Goal: Task Accomplishment & Management: Complete application form

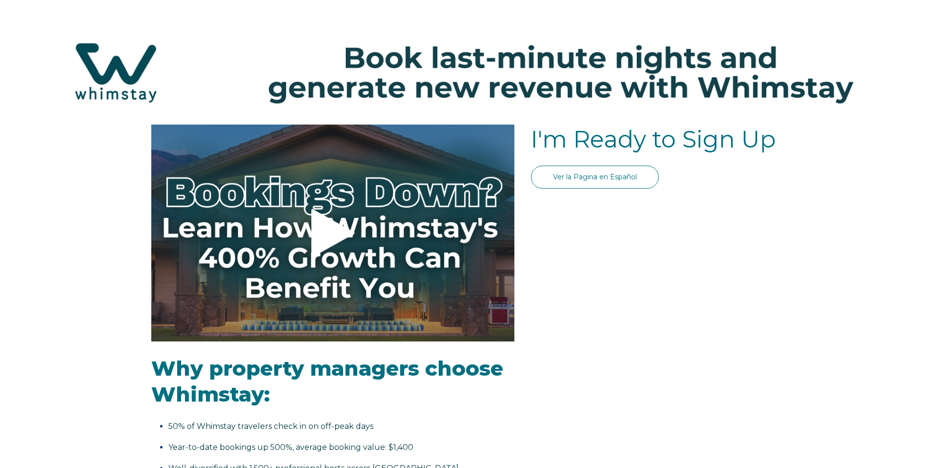
select select "US"
select select "Standard"
click at [97, 71] on img at bounding box center [469, 72] width 918 height 97
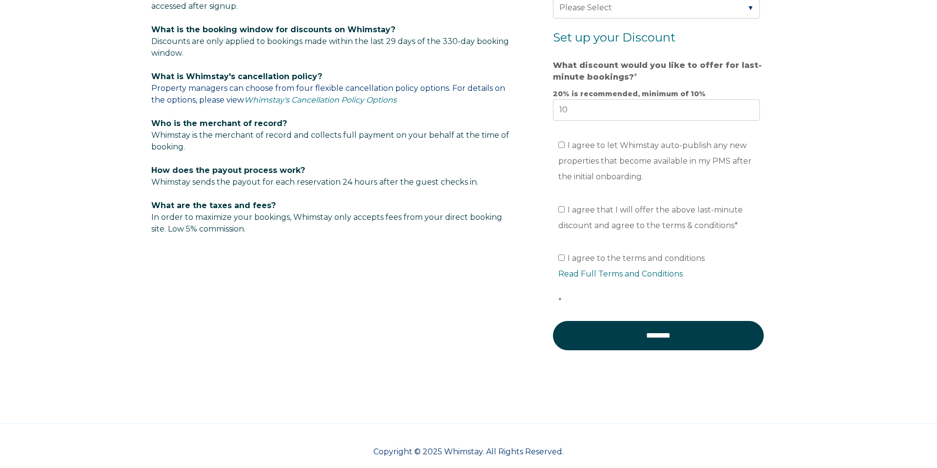
scroll to position [645, 0]
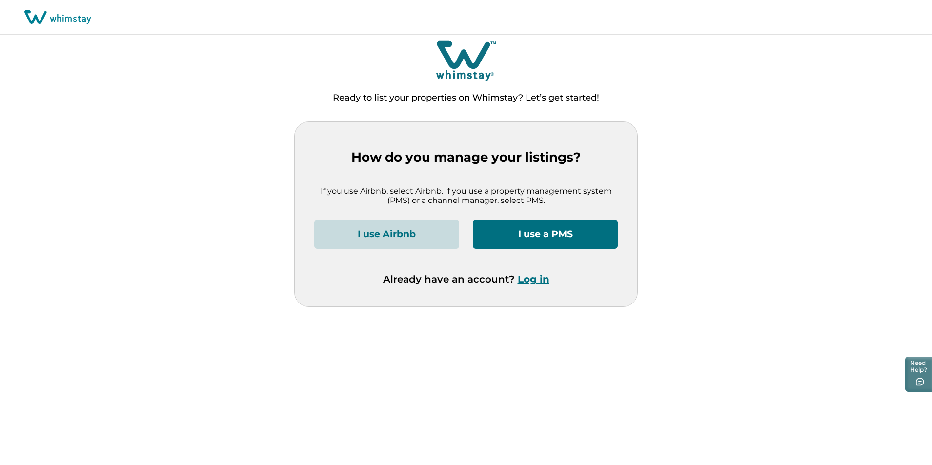
click at [536, 237] on button "I use a PMS" at bounding box center [545, 234] width 145 height 29
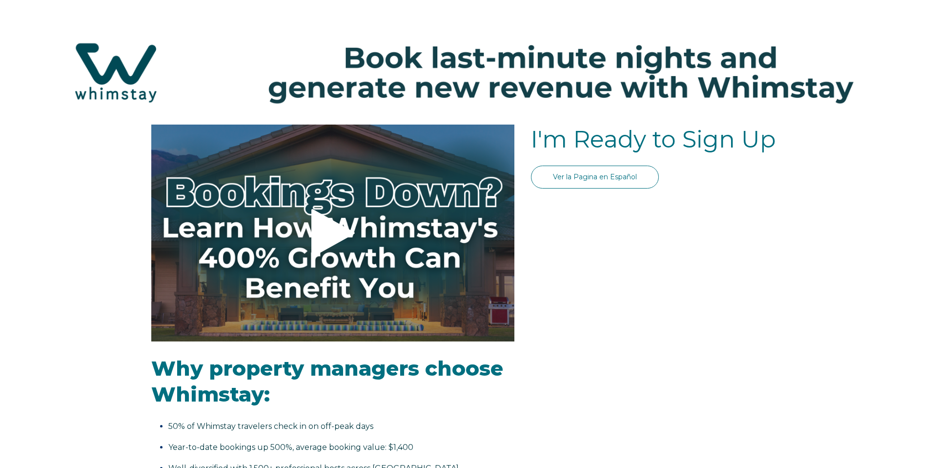
select select "US"
select select "Standard"
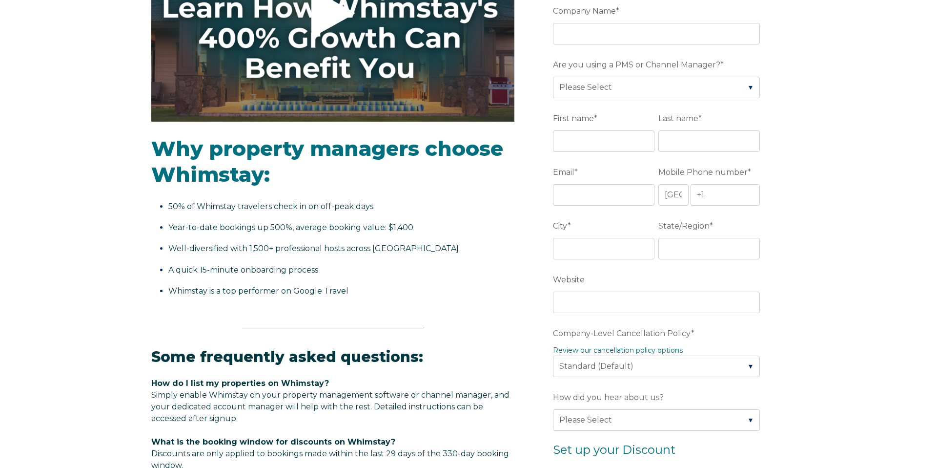
scroll to position [135, 0]
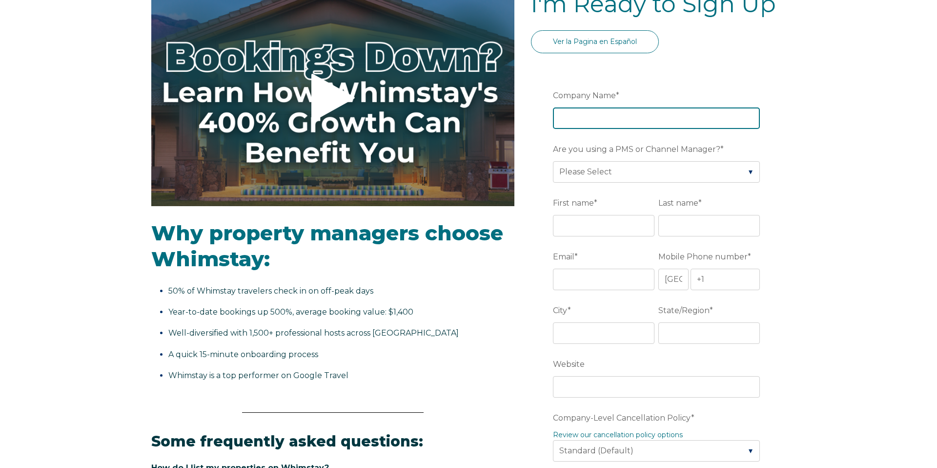
click at [601, 122] on input "Company Name *" at bounding box center [656, 117] width 207 height 21
type input "[PERSON_NAME] Family Enterprises"
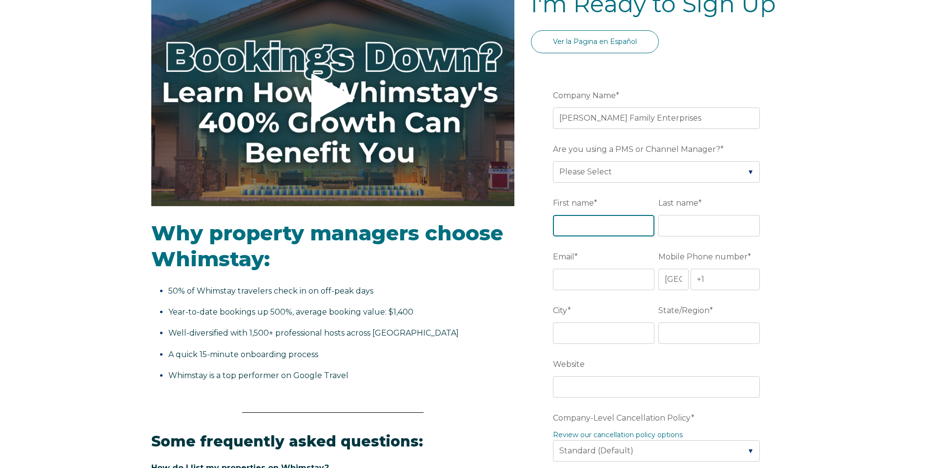
type input "[PERSON_NAME]"
type input "[PERSON_NAME][EMAIL_ADDRESS][DOMAIN_NAME]"
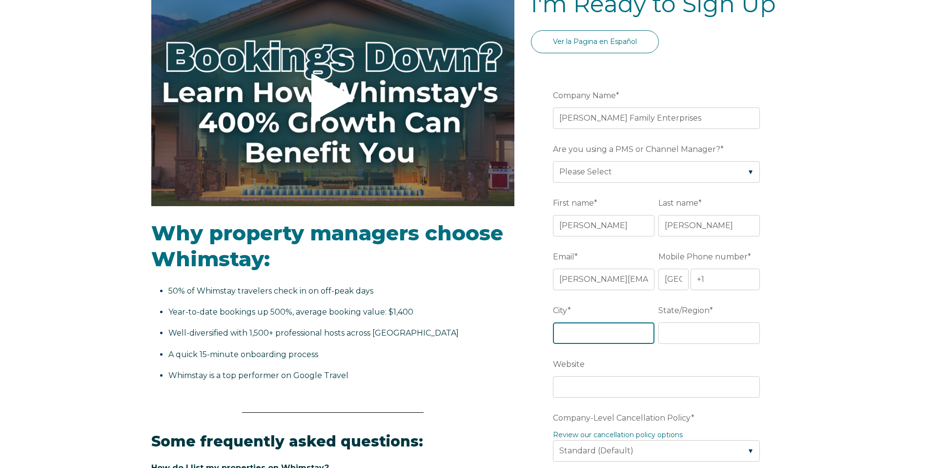
type input "[PERSON_NAME]"
type input "OK"
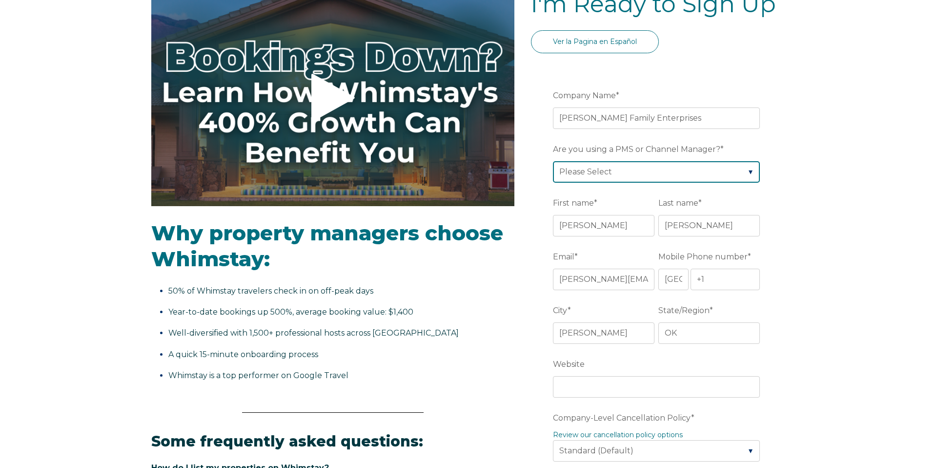
click at [638, 173] on select "Please Select Barefoot BookingPal Boost Brightside CiiRUS Escapia Guesty Hostaw…" at bounding box center [656, 171] width 207 height 21
select select "Hostaway"
click at [553, 161] on select "Please Select Barefoot BookingPal Boost Brightside CiiRUS Escapia Guesty Hostaw…" at bounding box center [656, 171] width 207 height 21
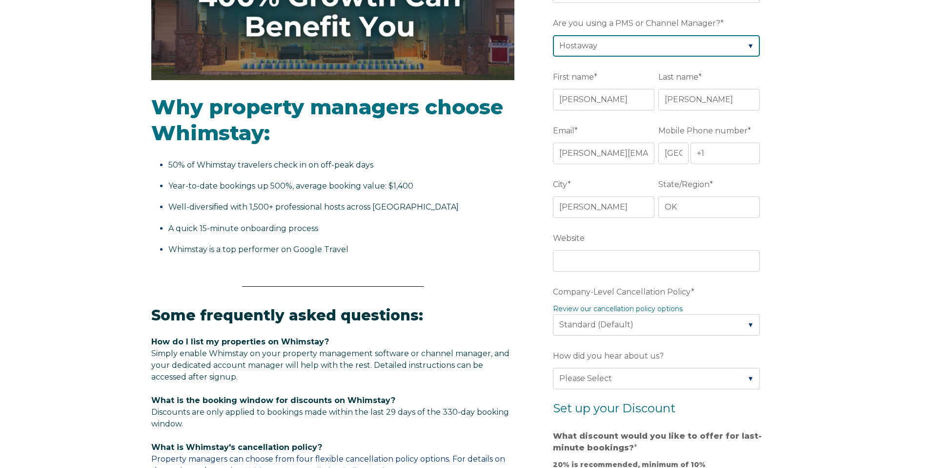
scroll to position [262, 0]
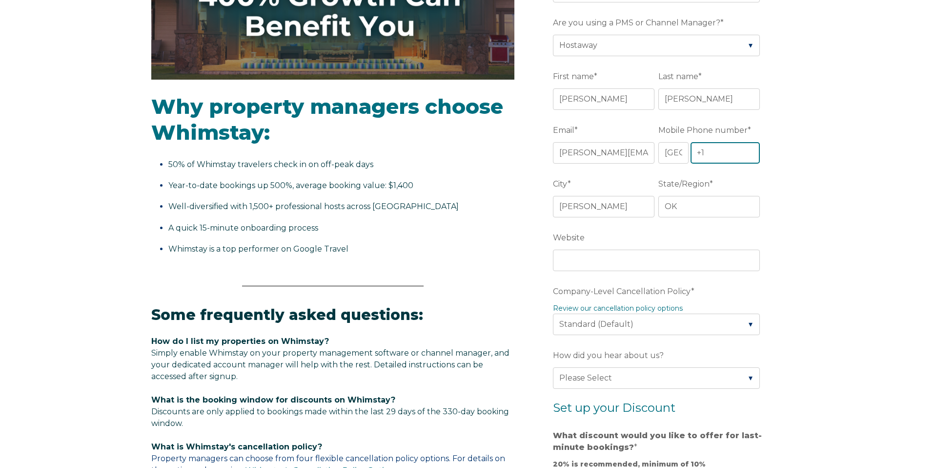
click at [732, 153] on input "+1" at bounding box center [725, 152] width 69 height 21
type input "[PHONE_NUMBER]"
click at [891, 208] on div "Video player - SSOB Pitch Vid Thumbnail - Click to play video Why property mana…" at bounding box center [468, 328] width 937 height 930
drag, startPoint x: 611, startPoint y: 208, endPoint x: 526, endPoint y: 209, distance: 85.4
click at [525, 209] on div "Video player - SSOB Pitch Vid Thumbnail - Click to play video Why property mana…" at bounding box center [468, 308] width 635 height 891
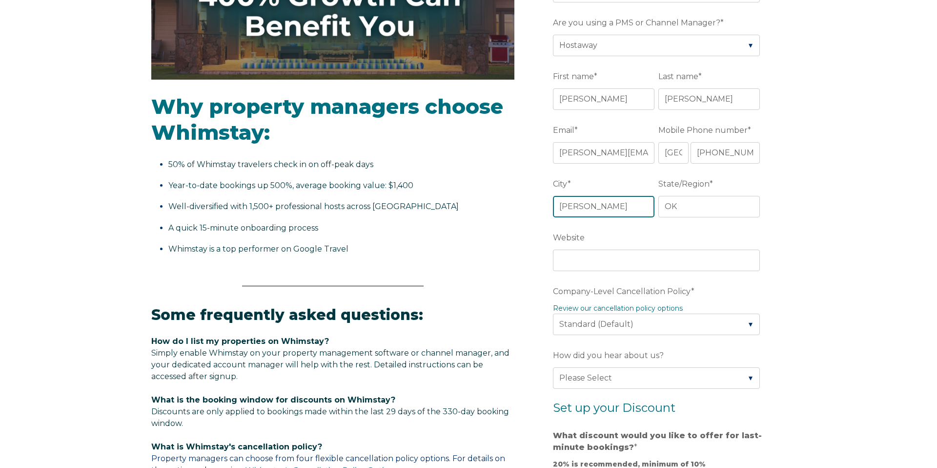
type input "[US_STATE][GEOGRAPHIC_DATA]"
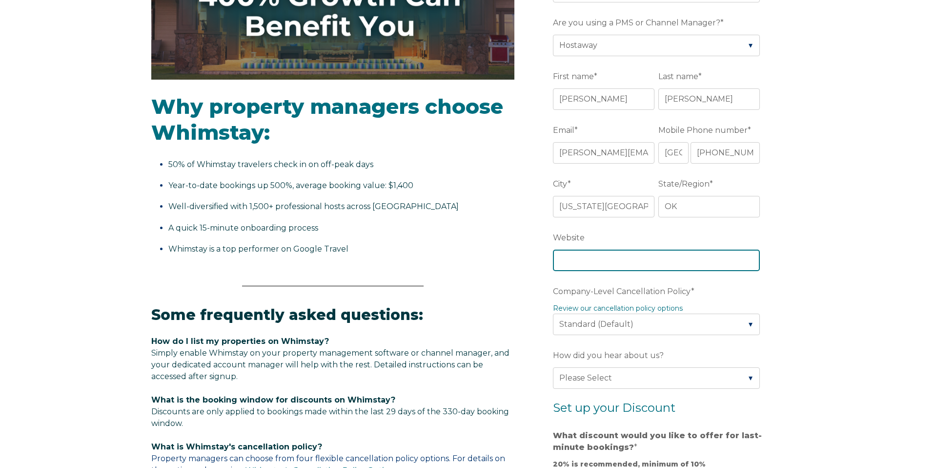
click at [662, 264] on input "Website" at bounding box center [656, 259] width 207 height 21
type input "[DOMAIN_NAME]"
click at [857, 277] on div "Video player - SSOB Pitch Vid Thumbnail - Click to play video Why property mana…" at bounding box center [468, 328] width 937 height 930
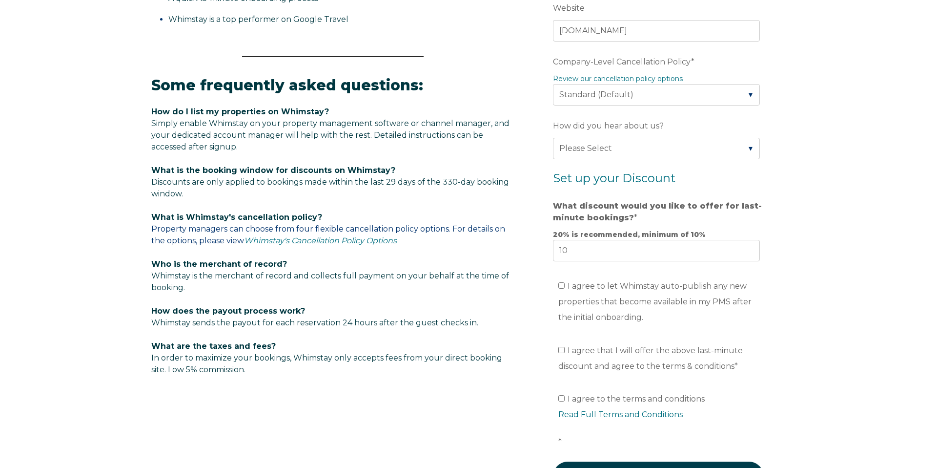
scroll to position [488, 0]
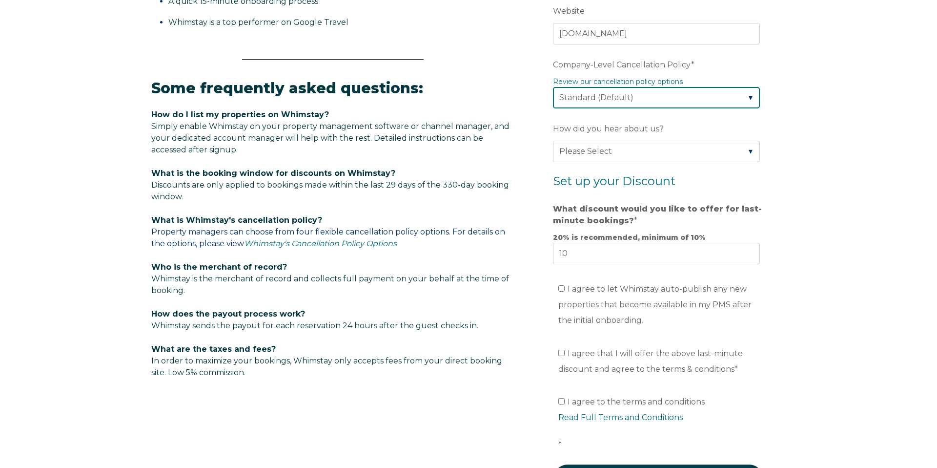
click at [613, 99] on select "Please Select Partial Standard (Default) Moderate Strict" at bounding box center [656, 97] width 207 height 21
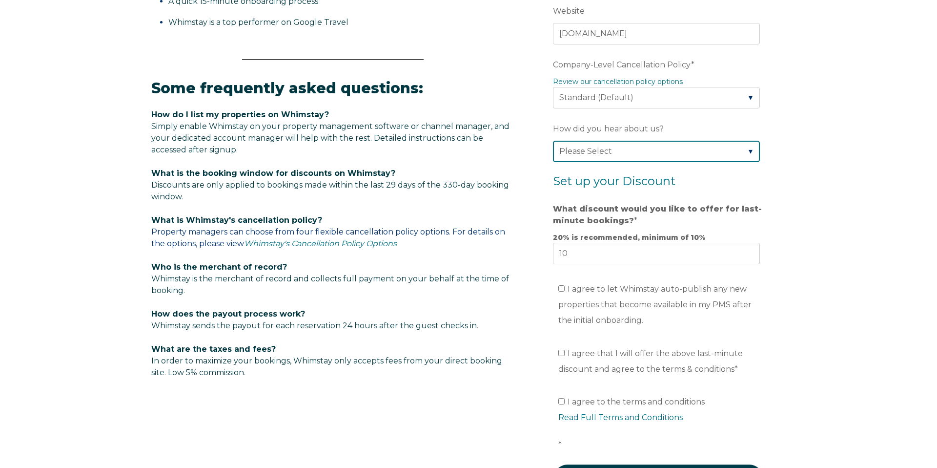
click at [627, 148] on select "Please Select Found Whimstay through a Google search Direct outreach from a Whi…" at bounding box center [656, 151] width 207 height 21
select select "Other"
click at [553, 141] on select "Please Select Found Whimstay through a Google search Direct outreach from a Whi…" at bounding box center [656, 151] width 207 height 21
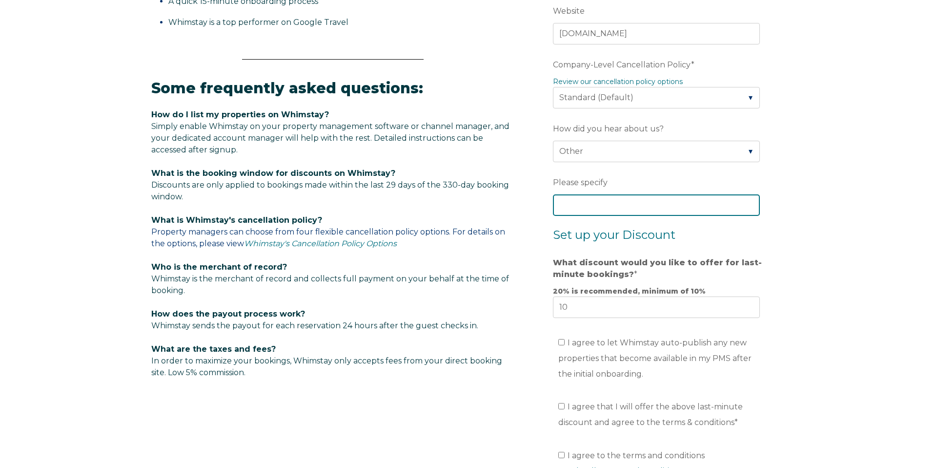
click at [621, 206] on input "Please specify" at bounding box center [656, 204] width 207 height 21
type input "social media"
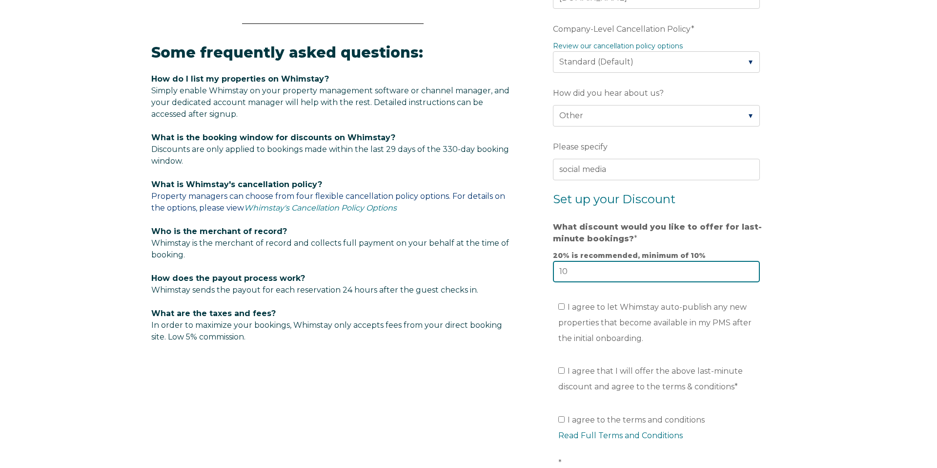
scroll to position [570, 0]
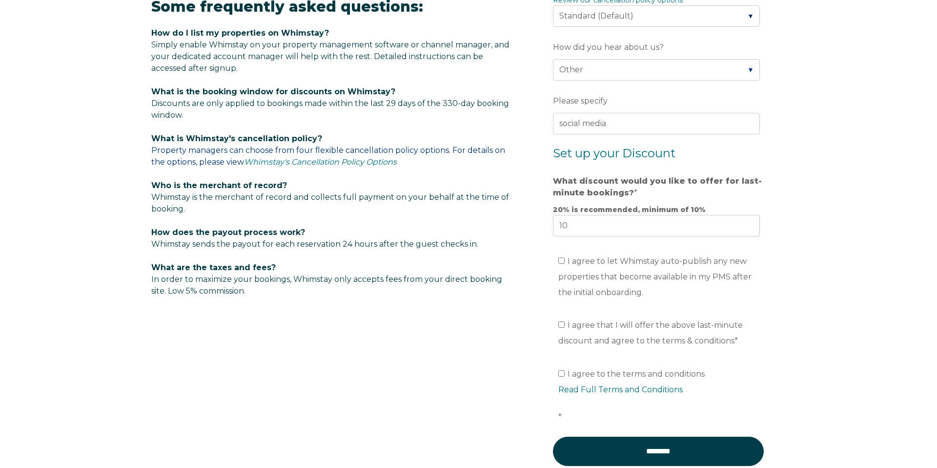
click at [786, 232] on form "Company Name * [PERSON_NAME] Family Enterprises Are you using a PMS or Channel …" at bounding box center [658, 64] width 255 height 869
click at [561, 261] on input "I agree to let Whimstay auto-publish any new properties that become available i…" at bounding box center [562, 260] width 6 height 6
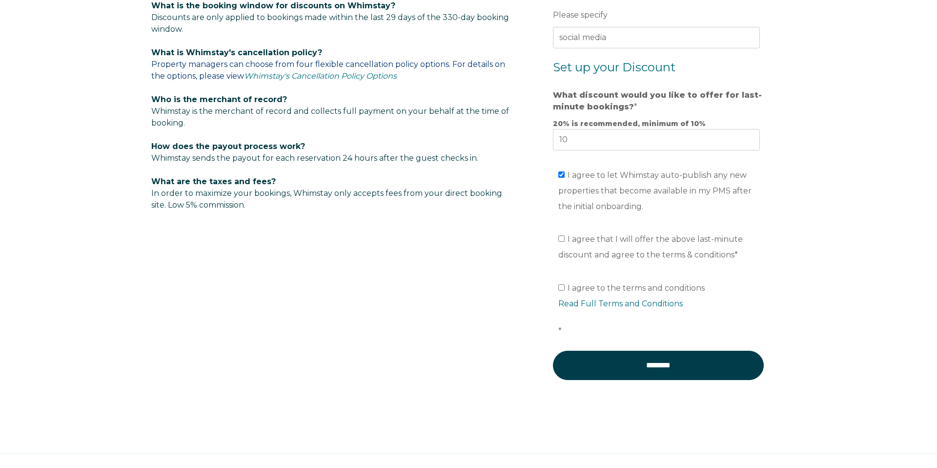
click at [565, 177] on label "I agree to let Whimstay auto-publish any new properties that become available i…" at bounding box center [655, 190] width 193 height 41
click at [565, 177] on input "I agree to let Whimstay auto-publish any new properties that become available i…" at bounding box center [562, 174] width 6 height 6
checkbox input "false"
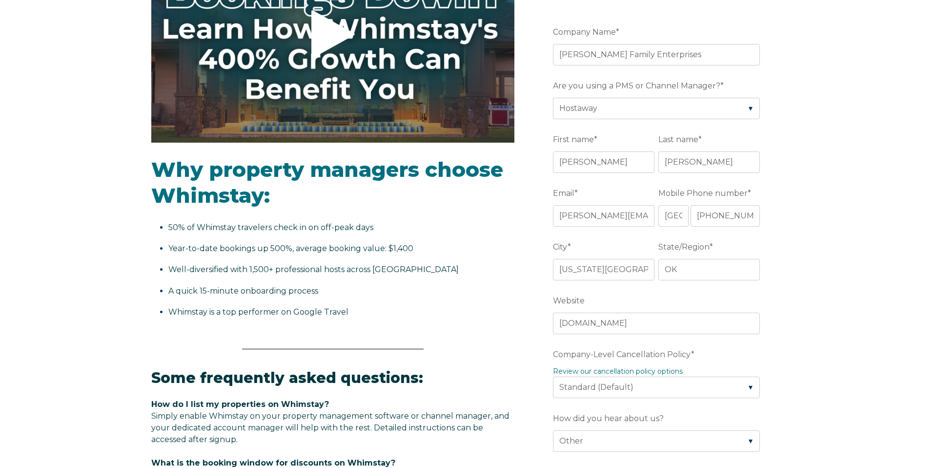
scroll to position [0, 0]
